Goal: Use online tool/utility: Utilize a website feature to perform a specific function

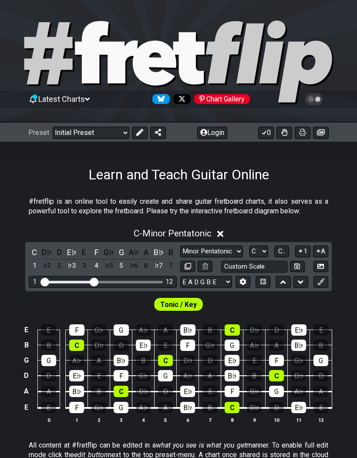
click at [219, 129] on button "Login" at bounding box center [212, 133] width 30 height 12
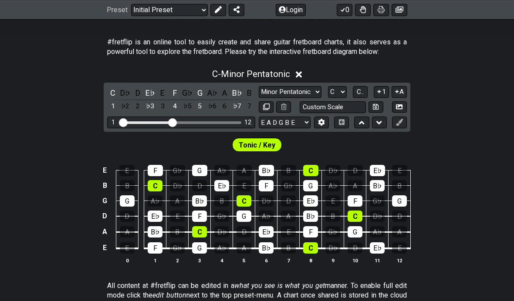
scroll to position [160, 0]
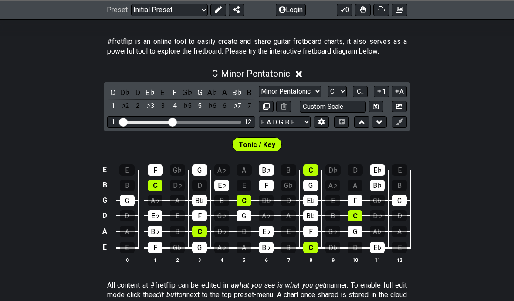
click at [325, 118] on button at bounding box center [321, 122] width 15 height 12
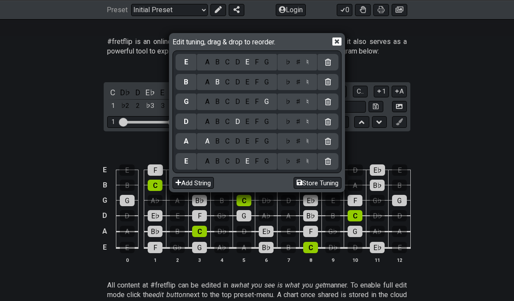
click at [10, 141] on div "Edit tuning, drag & drop to reorder. E A B C D E F G ♭ ♯ ♮ B A B C D E F G ♭ ♯ …" at bounding box center [257, 150] width 514 height 301
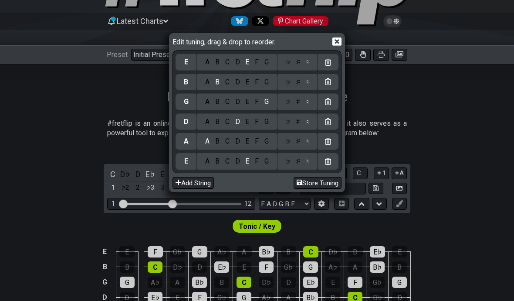
scroll to position [86, 0]
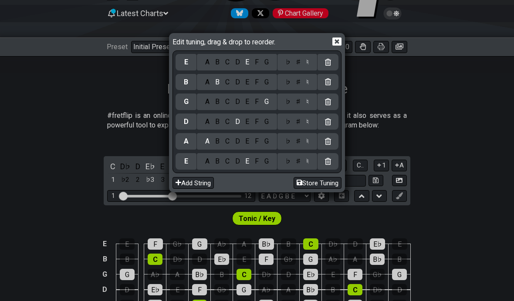
click at [340, 44] on icon at bounding box center [336, 41] width 9 height 9
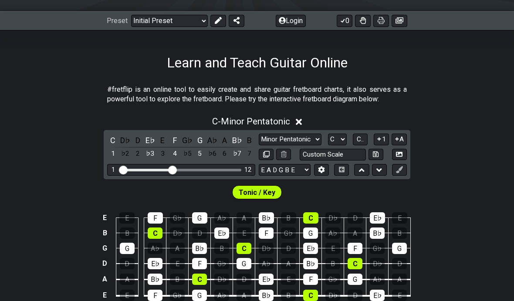
scroll to position [113, 0]
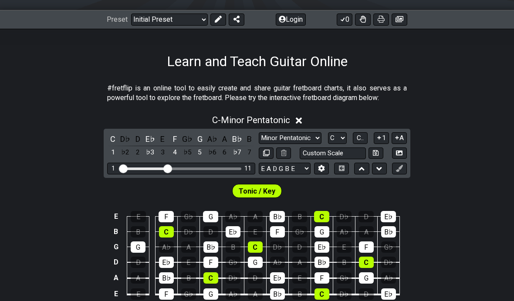
click at [177, 170] on div "1 11" at bounding box center [181, 169] width 148 height 12
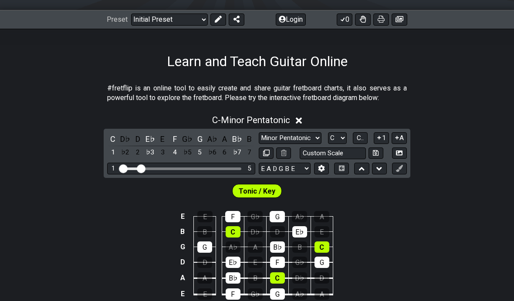
click at [248, 185] on span "Tonic / Key" at bounding box center [257, 191] width 37 height 13
click at [249, 188] on span "Tonic / Key" at bounding box center [257, 191] width 37 height 13
click at [149, 168] on div "Visible fret range" at bounding box center [181, 169] width 121 height 3
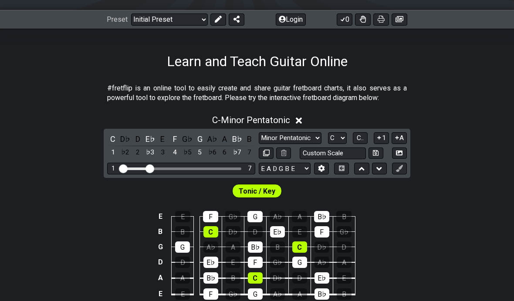
click at [344, 135] on select "A♭ A A♯ B♭ B C C♯ D♭ D D♯ E♭ E F F♯ G♭ G G♯" at bounding box center [337, 138] width 19 height 12
click at [346, 137] on select "A♭ A A♯ B♭ B C C♯ D♭ D D♯ E♭ E F F♯ G♭ G G♯" at bounding box center [337, 138] width 19 height 12
select select "A"
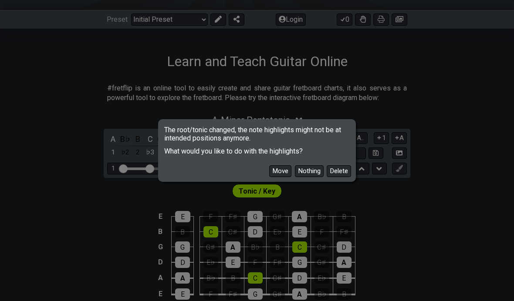
click at [306, 177] on button "Nothing" at bounding box center [309, 171] width 29 height 12
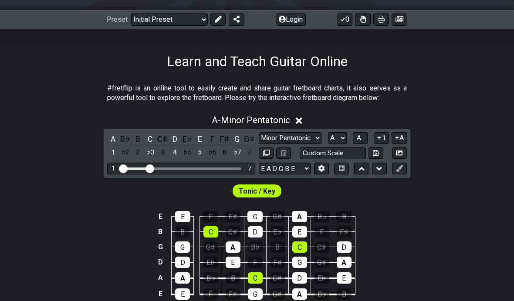
click at [291, 133] on select "Minor Pentatonic Click to edit Minor Pentatonic Major Pentatonic Minor Blues Ma…" at bounding box center [290, 138] width 63 height 12
select select "Major Pentatonic"
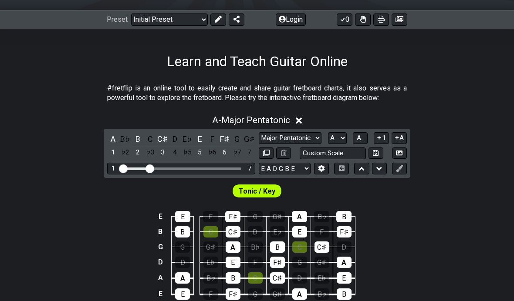
click at [331, 125] on div "A - Major Pentatonic" at bounding box center [257, 118] width 514 height 16
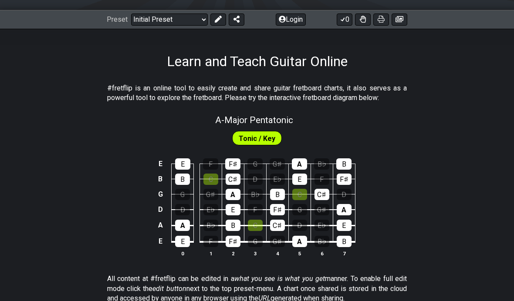
click at [333, 130] on div "Tonic / Key" at bounding box center [257, 136] width 514 height 22
click at [257, 137] on span "Tonic / Key" at bounding box center [257, 138] width 37 height 13
click at [268, 132] on span "Tonic / Key" at bounding box center [257, 138] width 37 height 13
click at [274, 137] on span "Tonic / Key" at bounding box center [257, 138] width 37 height 13
click at [261, 133] on span "Tonic / Key" at bounding box center [257, 138] width 37 height 13
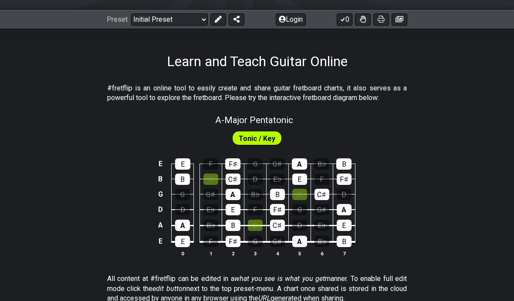
click at [261, 134] on span "Tonic / Key" at bounding box center [257, 138] width 37 height 13
click at [263, 138] on span "Tonic / Key" at bounding box center [257, 138] width 37 height 13
click at [267, 138] on span "Tonic / Key" at bounding box center [257, 138] width 37 height 13
click at [246, 125] on span "A - Major Pentatonic" at bounding box center [254, 120] width 78 height 10
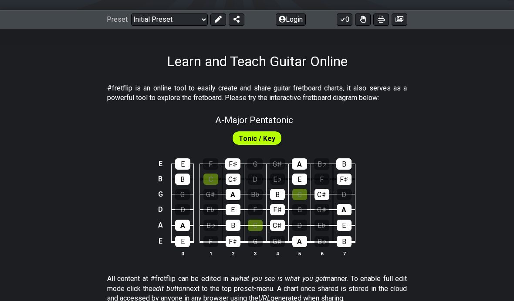
select select "Major Pentatonic"
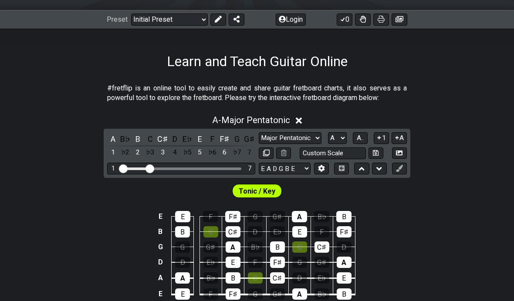
click at [250, 129] on div "A B♭ B C C♯ D E♭ E F F♯ G G♯ 1 ♭2 2 ♭3 3 4 ♭5 5 ♭6 6 ♭7 7 Minor Pentatonic Clic…" at bounding box center [257, 153] width 306 height 49
click at [337, 134] on select "A♭ A A♯ B♭ B C C♯ D♭ D D♯ E♭ E F F♯ G♭ G G♯" at bounding box center [337, 138] width 19 height 12
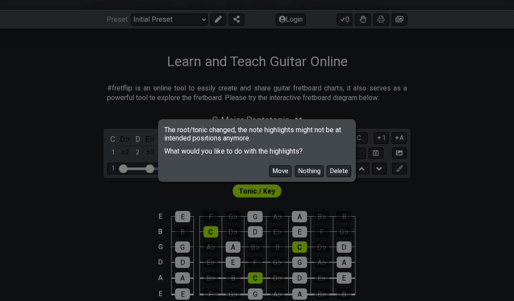
click at [308, 177] on button "Nothing" at bounding box center [309, 171] width 29 height 12
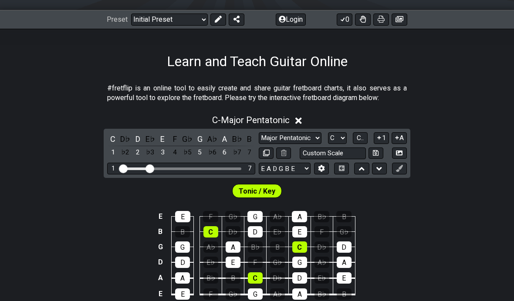
click at [325, 165] on button at bounding box center [321, 169] width 15 height 12
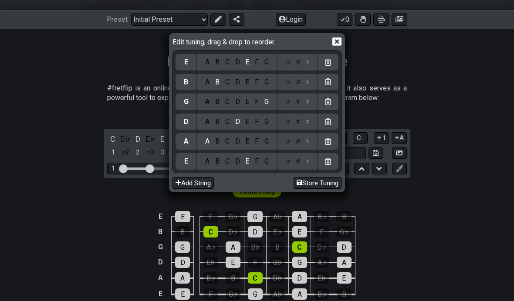
click at [185, 182] on button "Add String" at bounding box center [192, 183] width 41 height 12
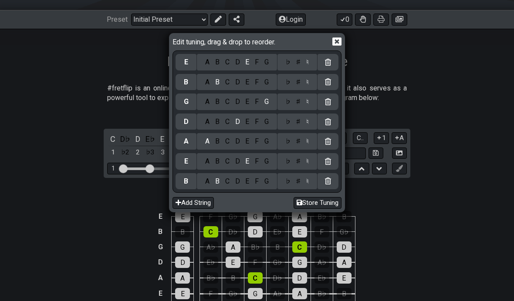
click at [330, 180] on icon at bounding box center [328, 181] width 6 height 7
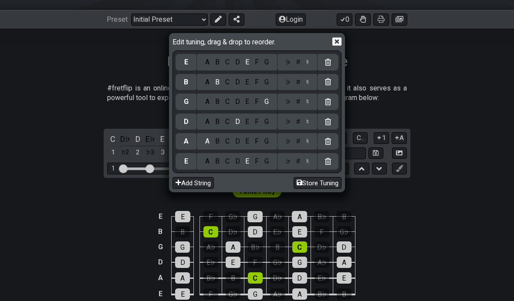
click at [306, 181] on button "Store Tuning" at bounding box center [317, 183] width 48 height 12
click at [306, 185] on button "Store Tuning" at bounding box center [317, 183] width 48 height 12
click at [305, 181] on button "Store Tuning" at bounding box center [317, 183] width 48 height 12
click at [357, 88] on div "Edit tuning, drag & drop to reorder. E A B C D E F G ♭ ♯ ♮ B A B C D E F G ♭ ♯ …" at bounding box center [257, 150] width 514 height 301
click at [341, 45] on icon at bounding box center [336, 41] width 9 height 8
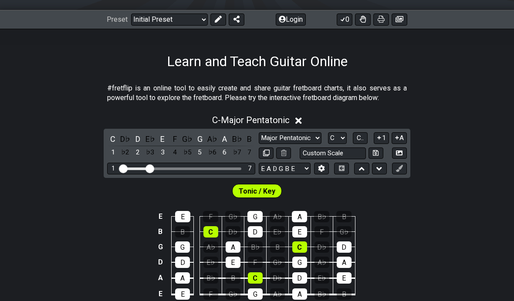
click at [344, 165] on button at bounding box center [341, 169] width 15 height 12
click at [346, 170] on button at bounding box center [341, 169] width 15 height 12
click at [343, 168] on icon at bounding box center [342, 168] width 6 height 6
click at [357, 168] on icon at bounding box center [362, 168] width 6 height 3
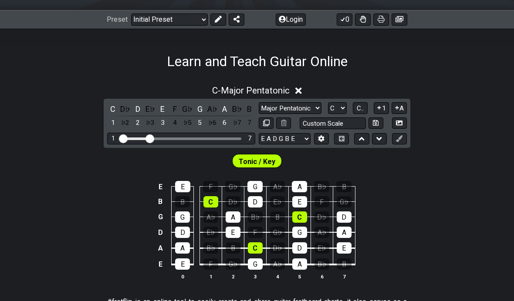
click at [357, 140] on button at bounding box center [379, 139] width 15 height 12
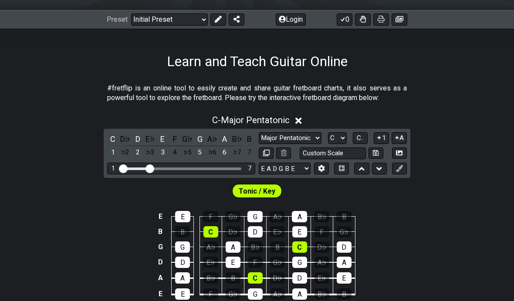
click at [357, 165] on button at bounding box center [379, 169] width 15 height 12
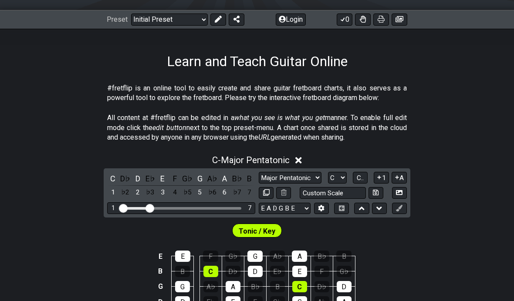
click at [357, 204] on button at bounding box center [379, 209] width 15 height 12
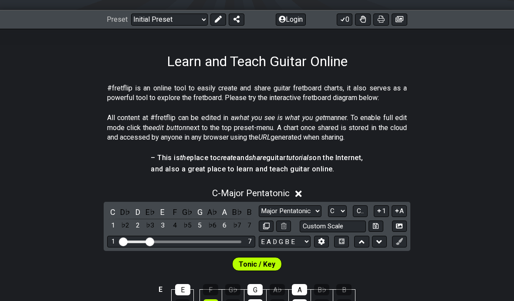
click at [357, 242] on icon at bounding box center [362, 241] width 6 height 3
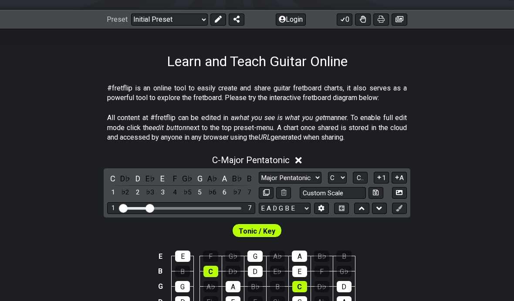
click at [357, 206] on button at bounding box center [361, 209] width 15 height 12
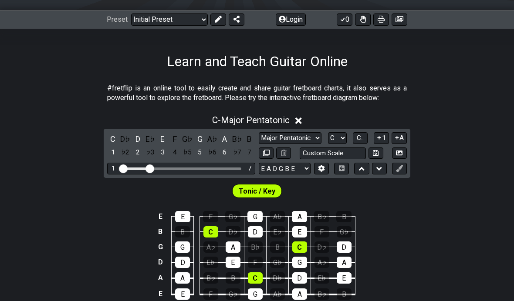
click at [357, 151] on button at bounding box center [399, 154] width 15 height 12
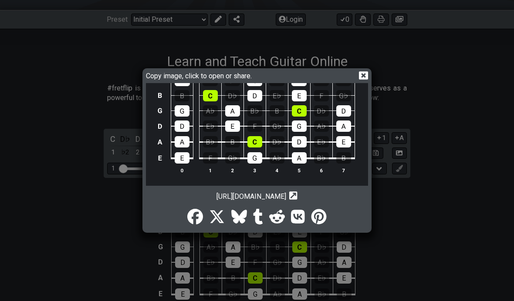
scroll to position [39, 0]
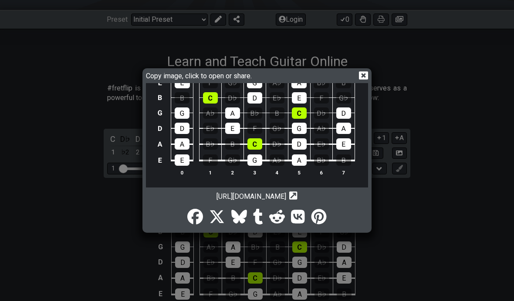
click at [185, 172] on img at bounding box center [257, 116] width 222 height 144
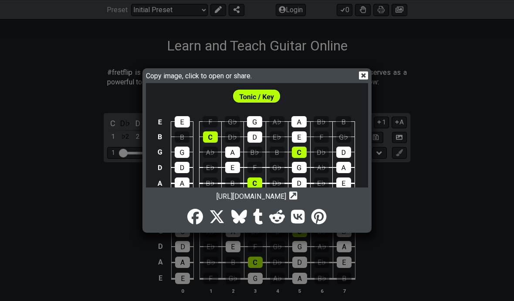
scroll to position [0, 0]
click at [357, 188] on div "Copy image, click to open or share. [URL][DOMAIN_NAME] Copy url to clipboard" at bounding box center [257, 150] width 514 height 301
click at [357, 72] on icon at bounding box center [363, 75] width 9 height 8
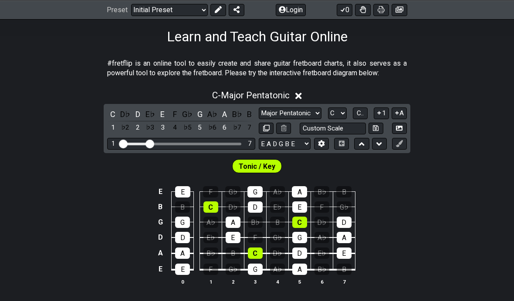
scroll to position [145, 0]
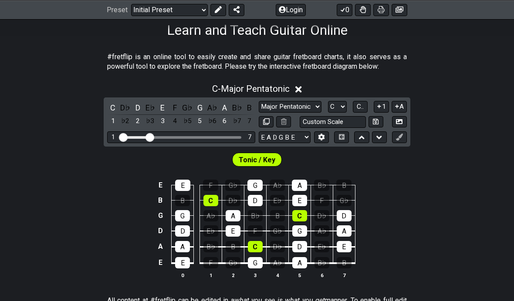
click at [340, 102] on select "A♭ A A♯ B♭ B C C♯ D♭ D D♯ E♭ E F F♯ G♭ G G♯" at bounding box center [337, 107] width 19 height 12
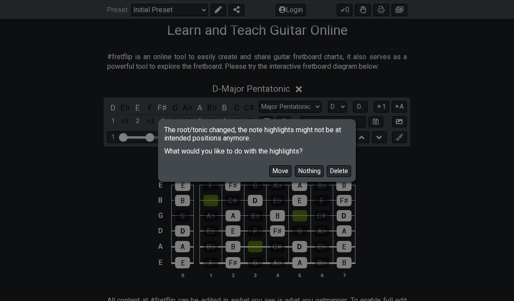
click at [308, 177] on button "Nothing" at bounding box center [309, 171] width 29 height 12
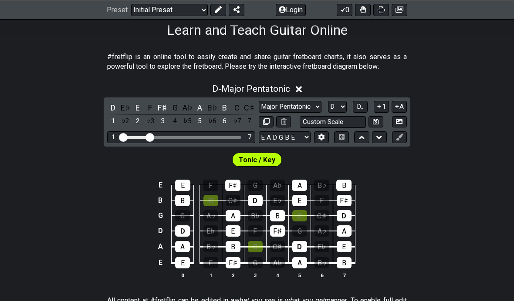
click at [336, 101] on select "A♭ A A♯ B♭ B C C♯ D♭ D D♯ E♭ E F F♯ G♭ G G♯" at bounding box center [337, 107] width 19 height 12
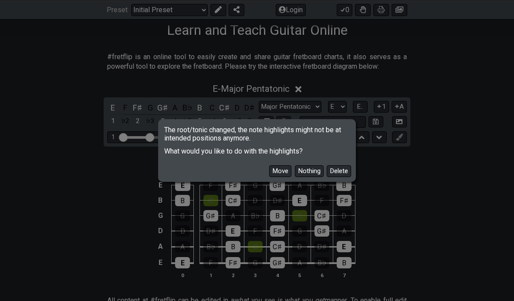
click at [308, 177] on button "Nothing" at bounding box center [309, 171] width 29 height 12
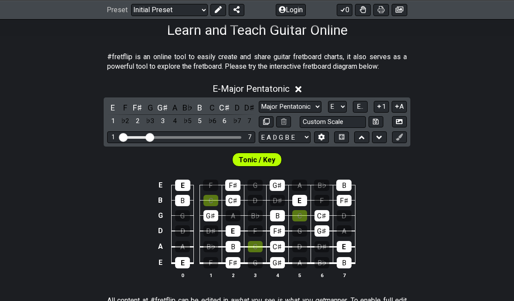
click at [341, 105] on select "A♭ A A♯ B♭ B C C♯ D♭ D D♯ E♭ E F F♯ G♭ G G♯" at bounding box center [337, 107] width 19 height 12
select select "F"
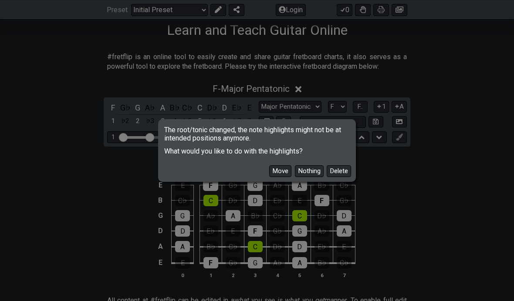
click at [312, 177] on button "Nothing" at bounding box center [309, 171] width 29 height 12
